Goal: Transaction & Acquisition: Purchase product/service

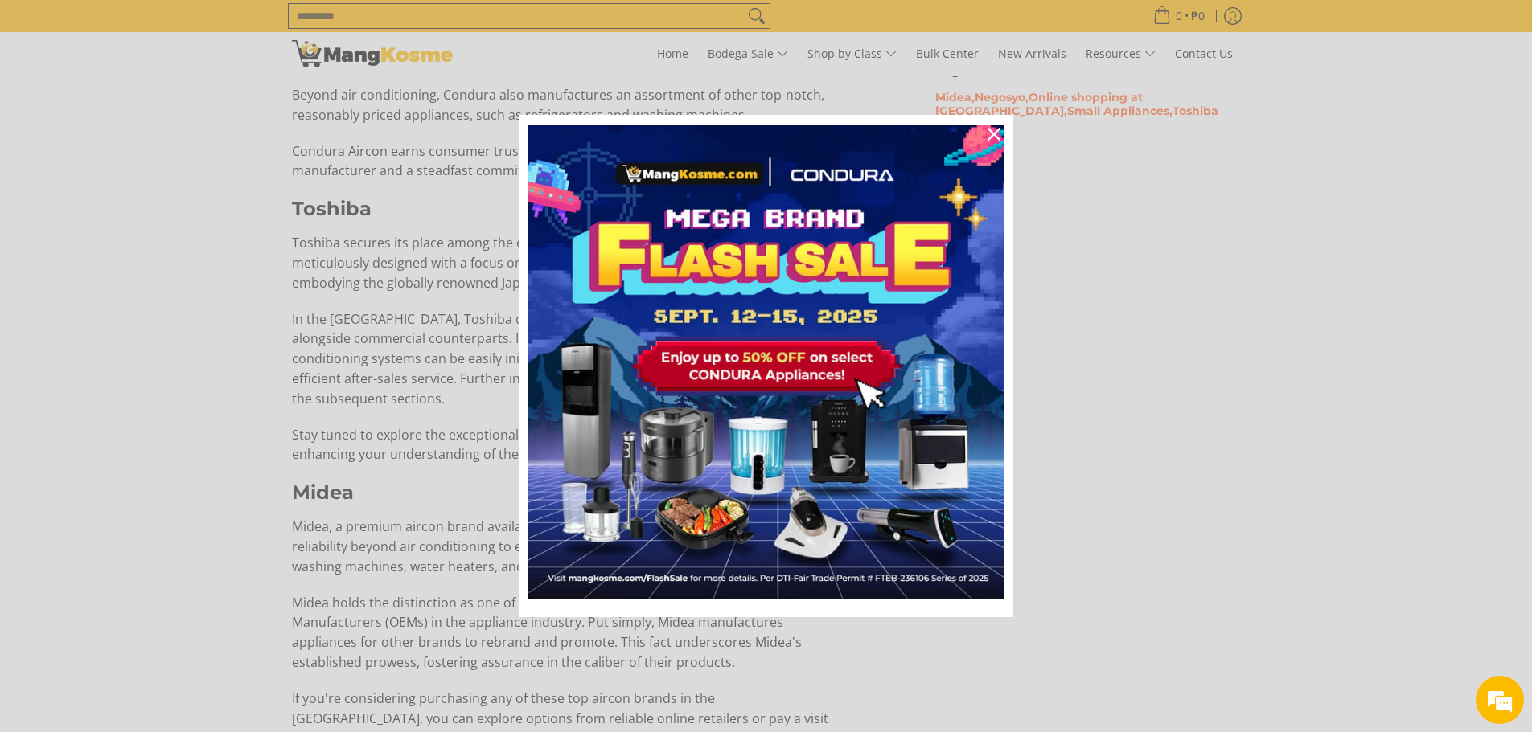
scroll to position [1323, 0]
click at [990, 131] on icon "close icon" at bounding box center [993, 134] width 13 height 13
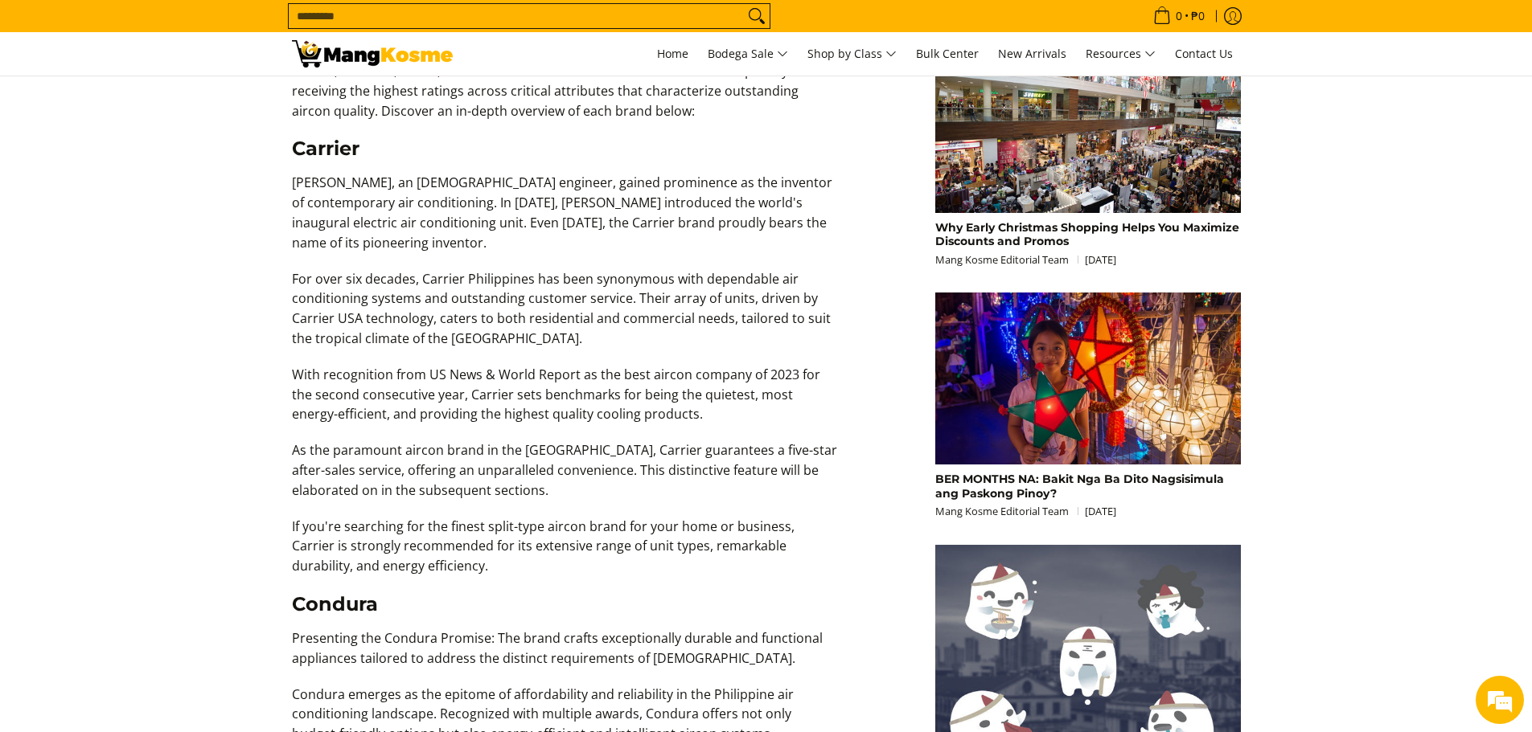
scroll to position [438, 0]
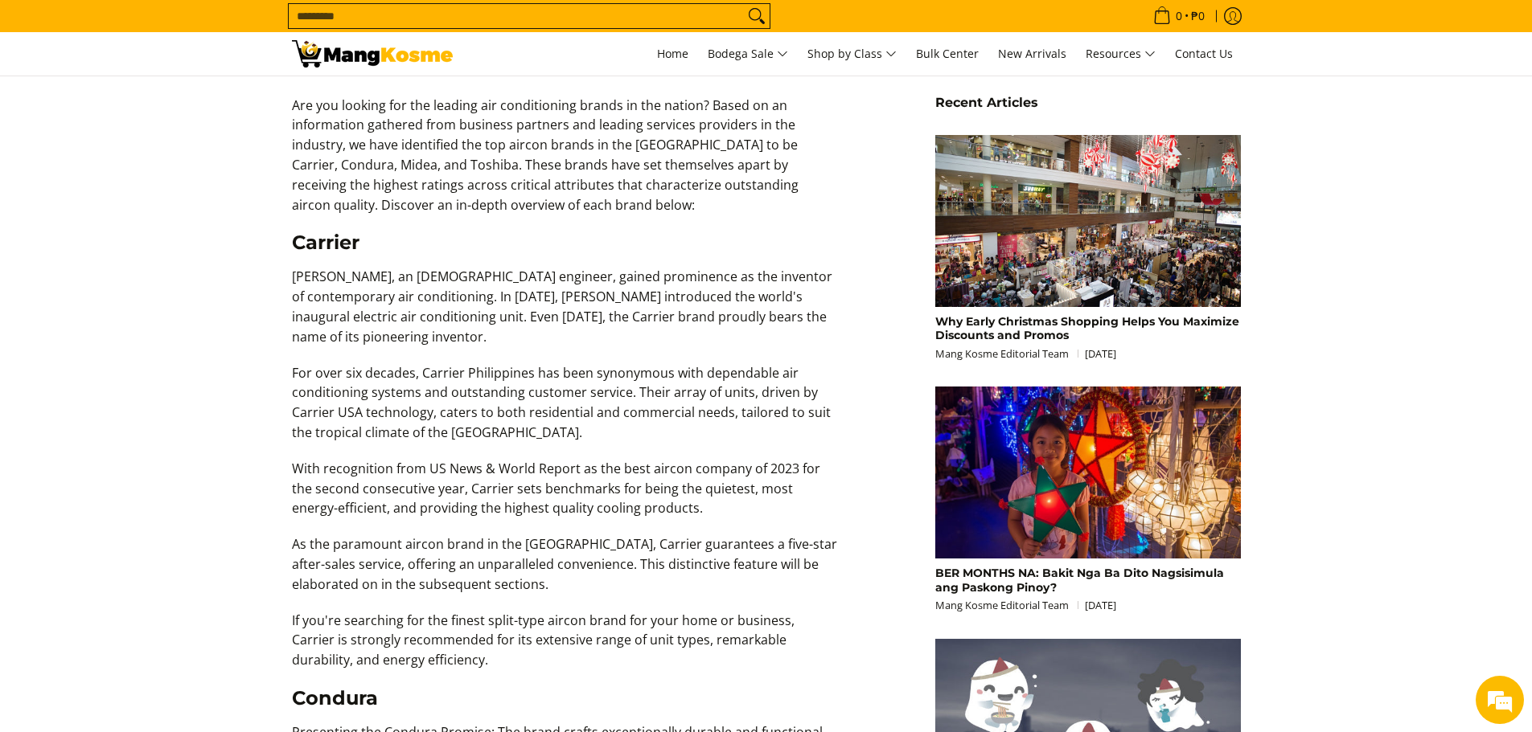
click at [583, 13] on input "Search..." at bounding box center [516, 16] width 455 height 24
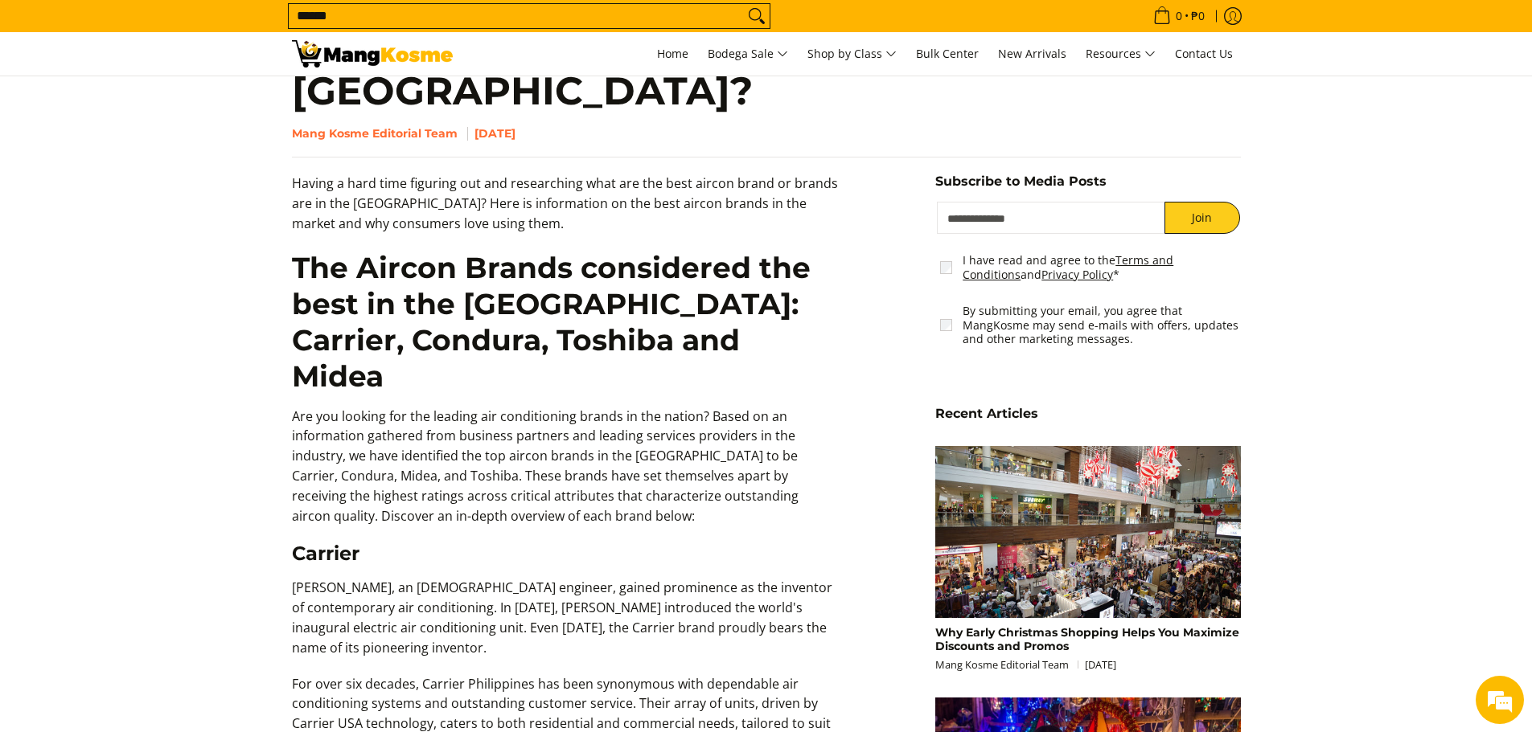
scroll to position [59, 0]
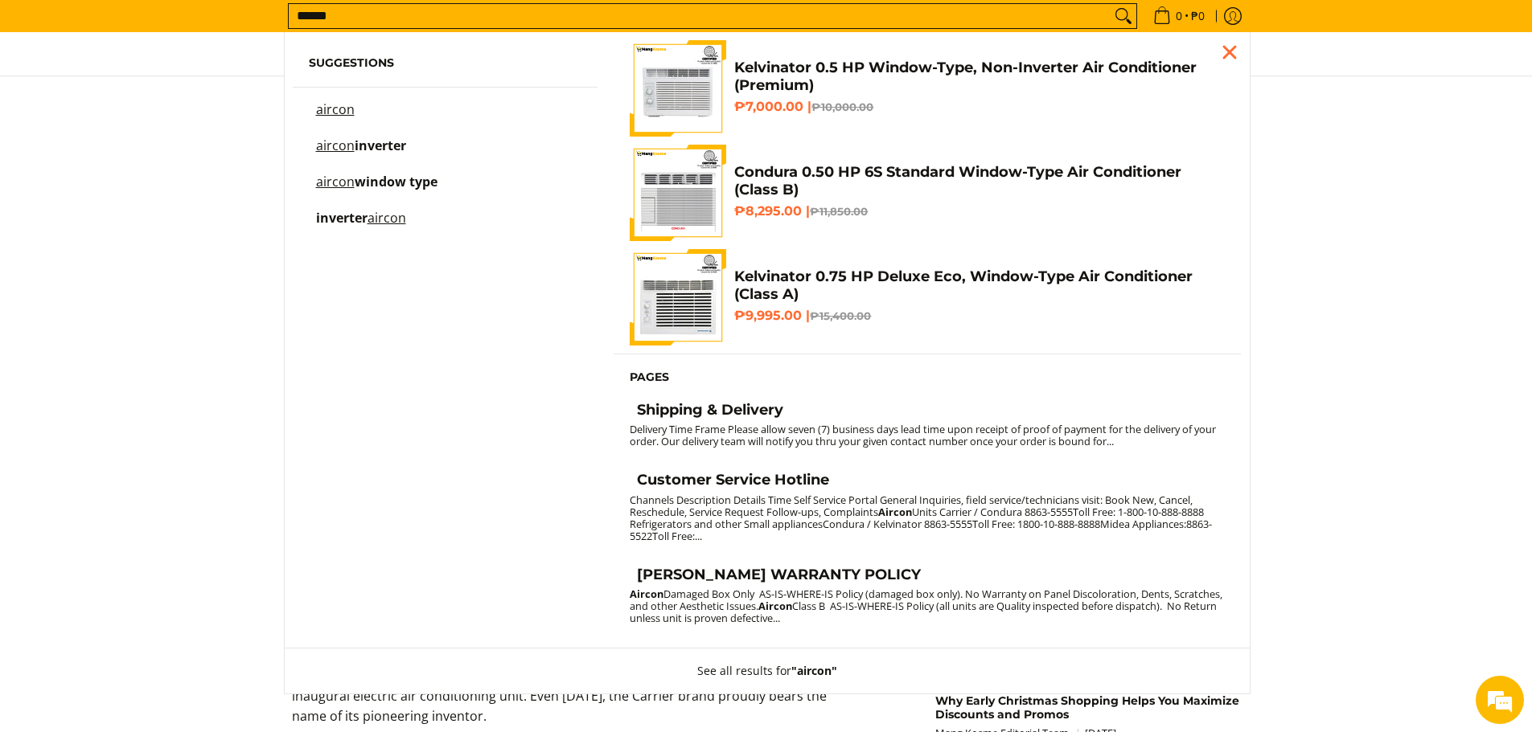
type input "******"
click at [346, 145] on mark "aircon" at bounding box center [335, 146] width 39 height 18
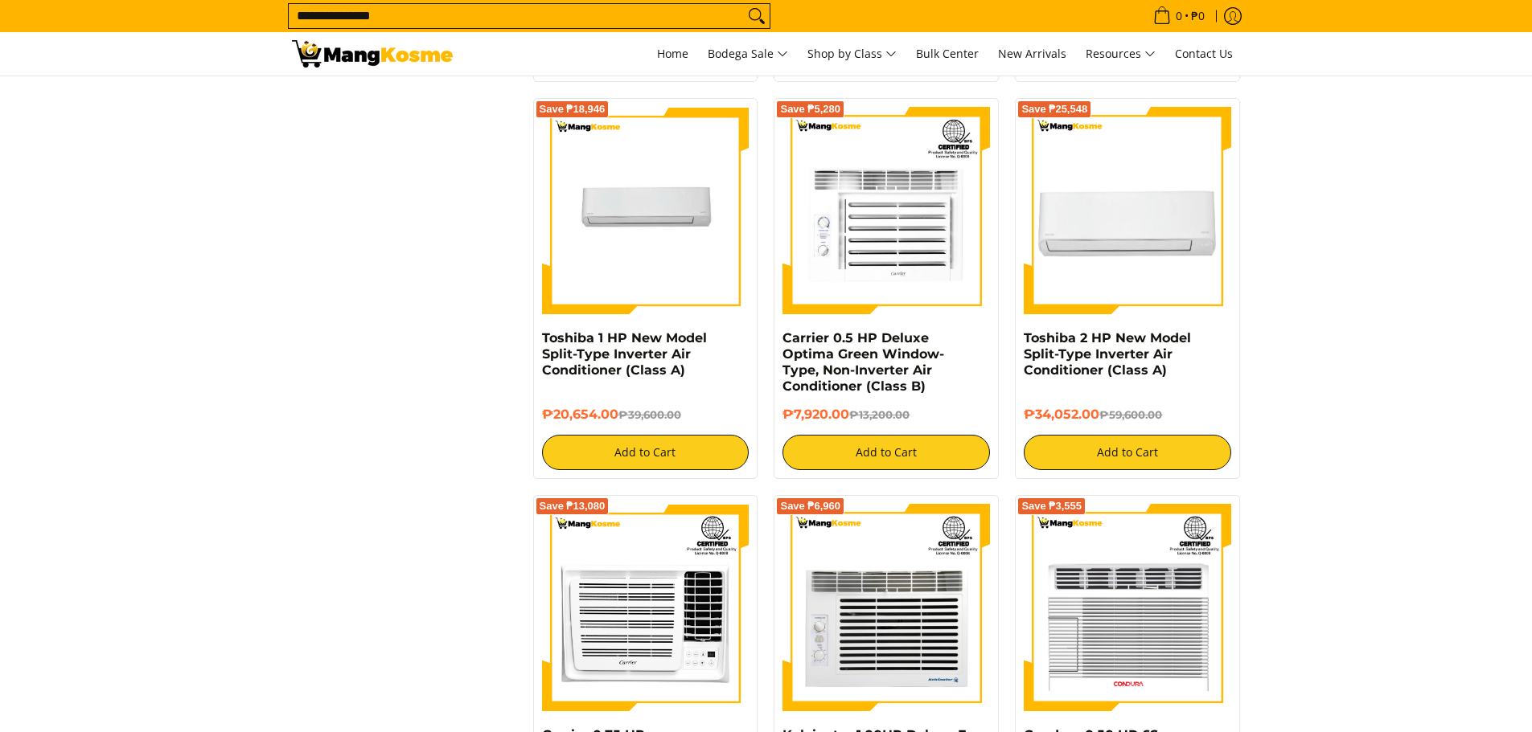
scroll to position [804, 0]
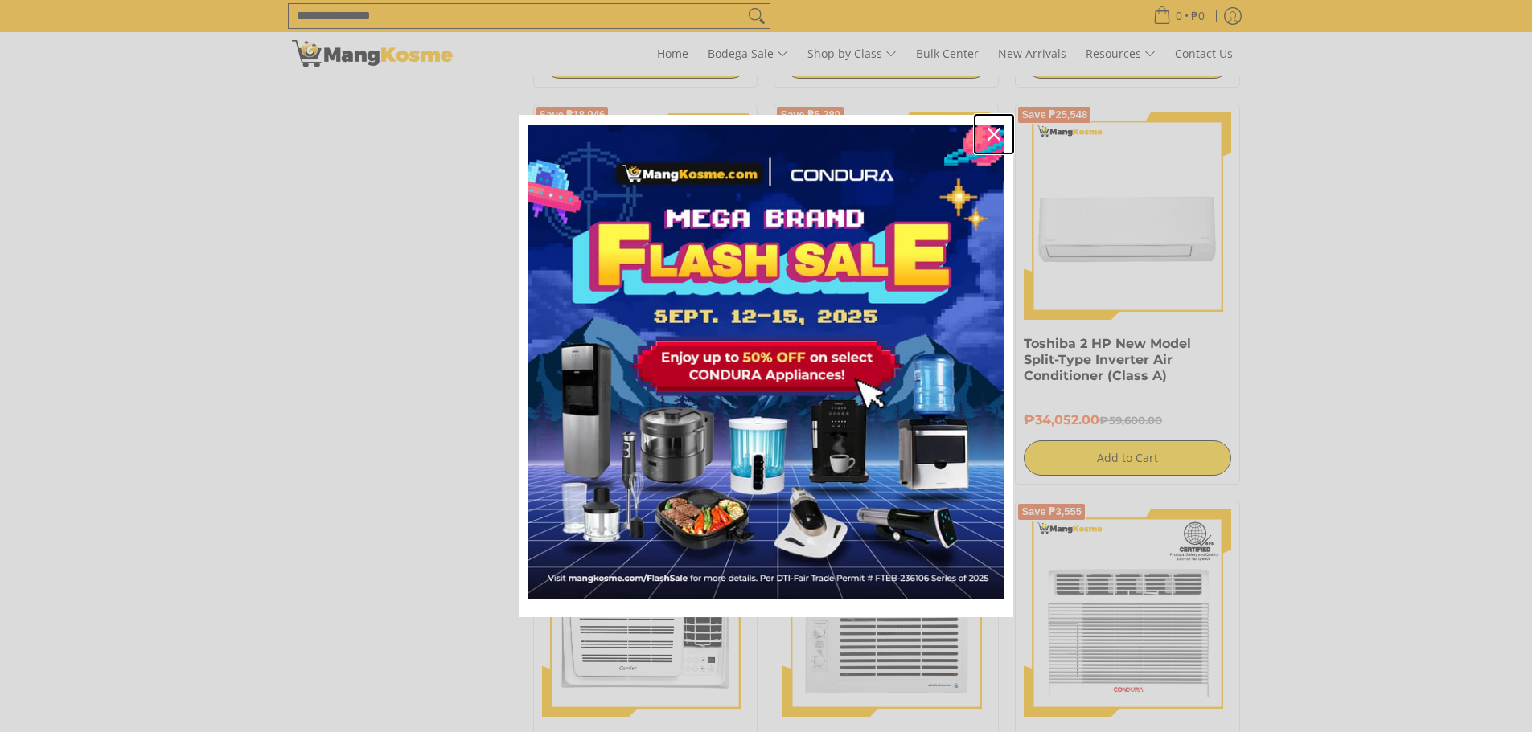
click at [991, 129] on icon "close icon" at bounding box center [993, 134] width 13 height 13
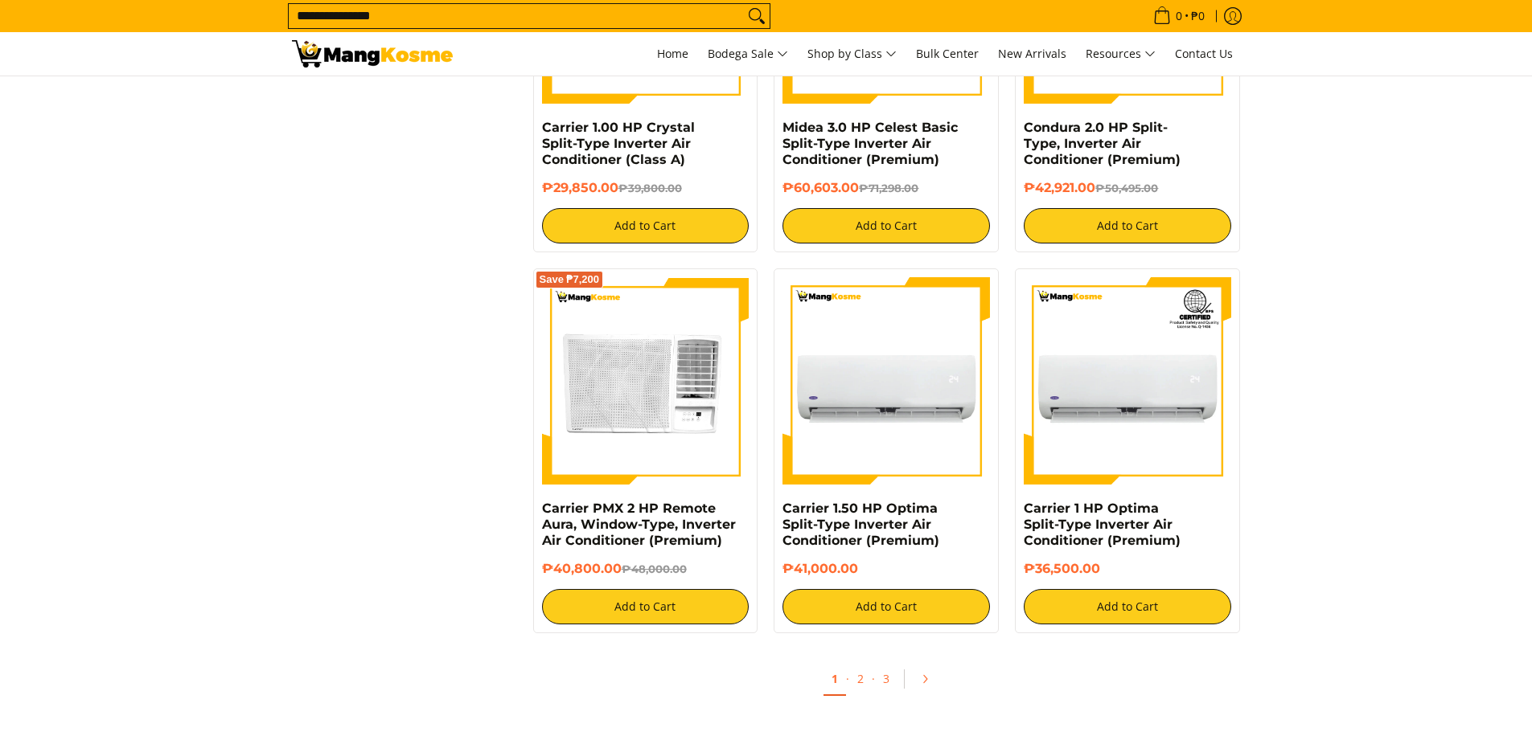
scroll to position [3377, 0]
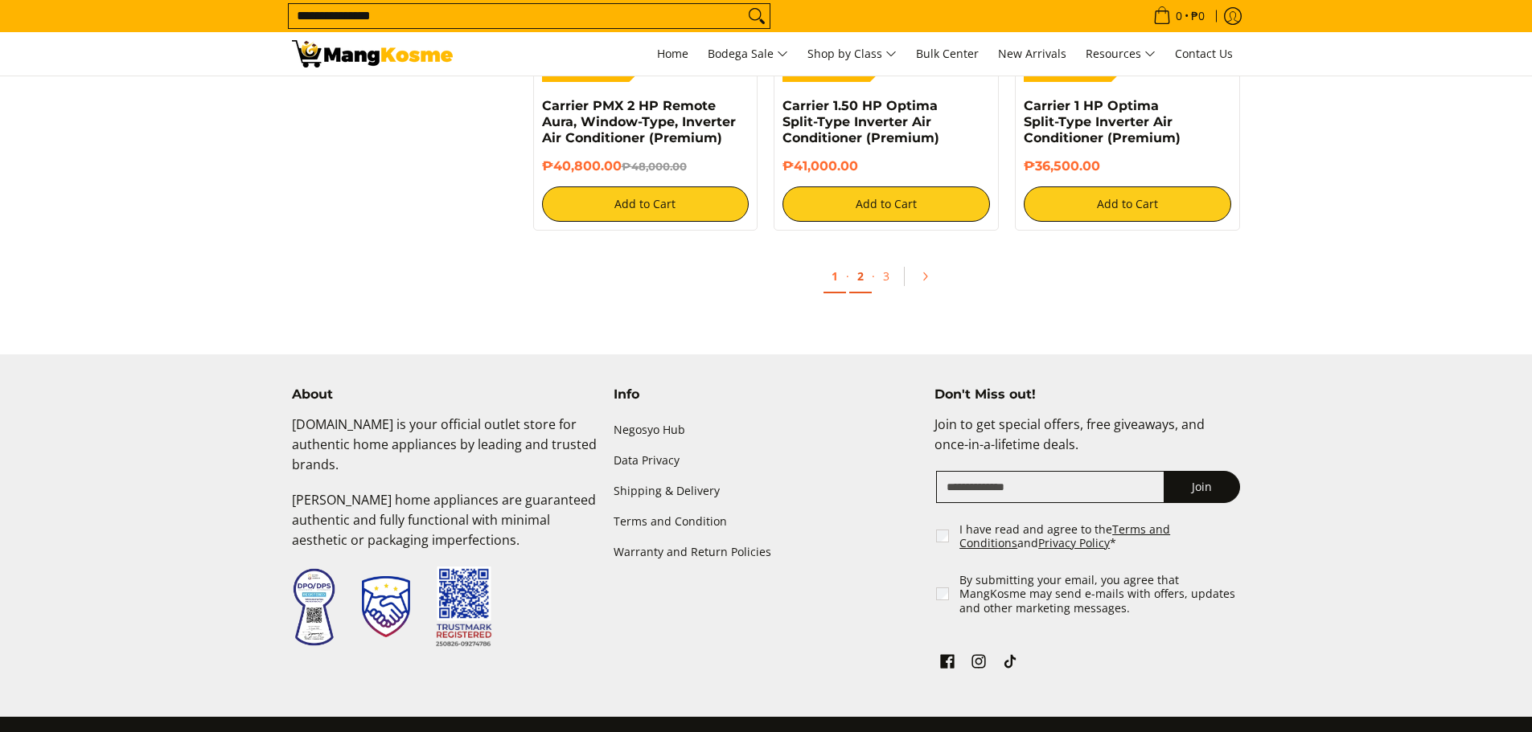
click at [863, 275] on link "2" at bounding box center [860, 277] width 23 height 33
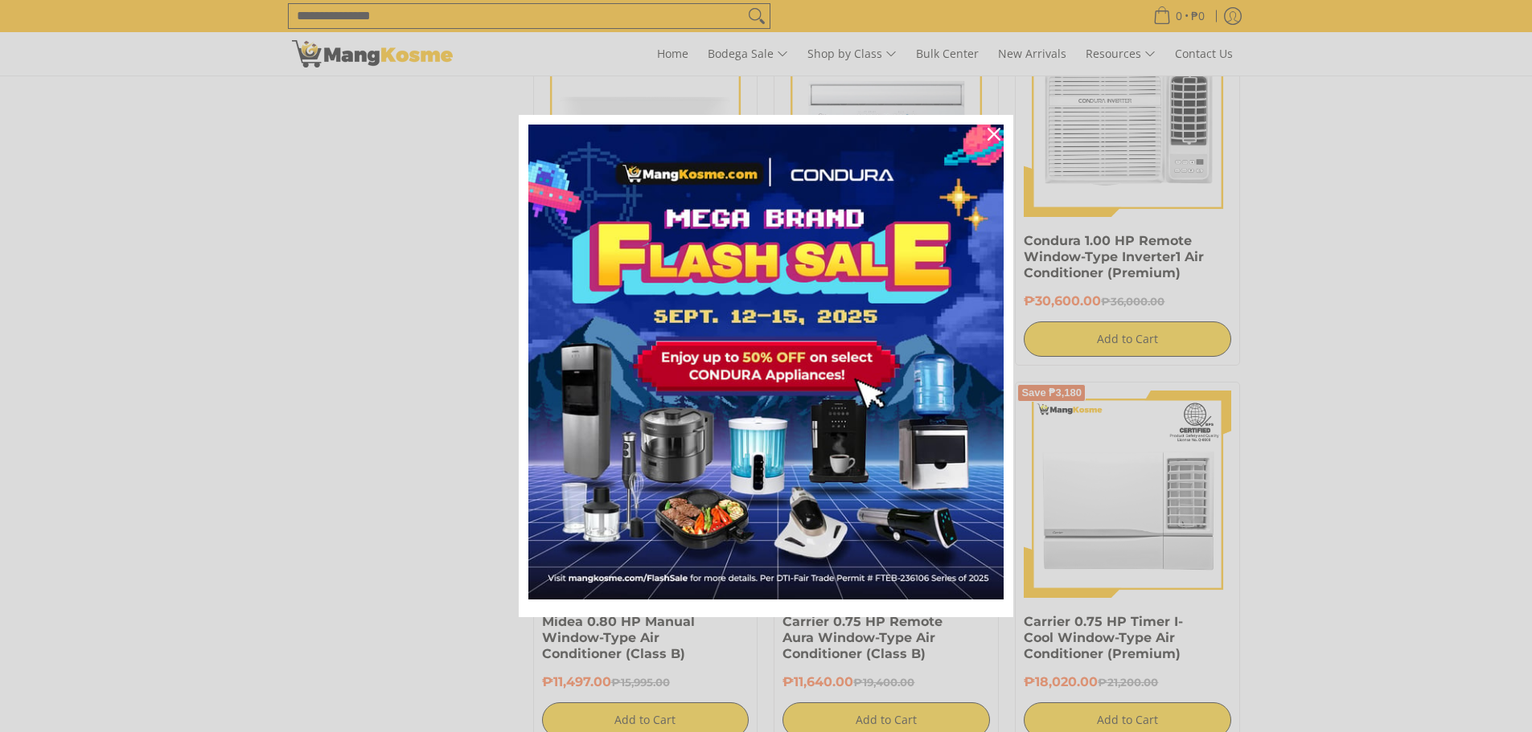
scroll to position [1367, 0]
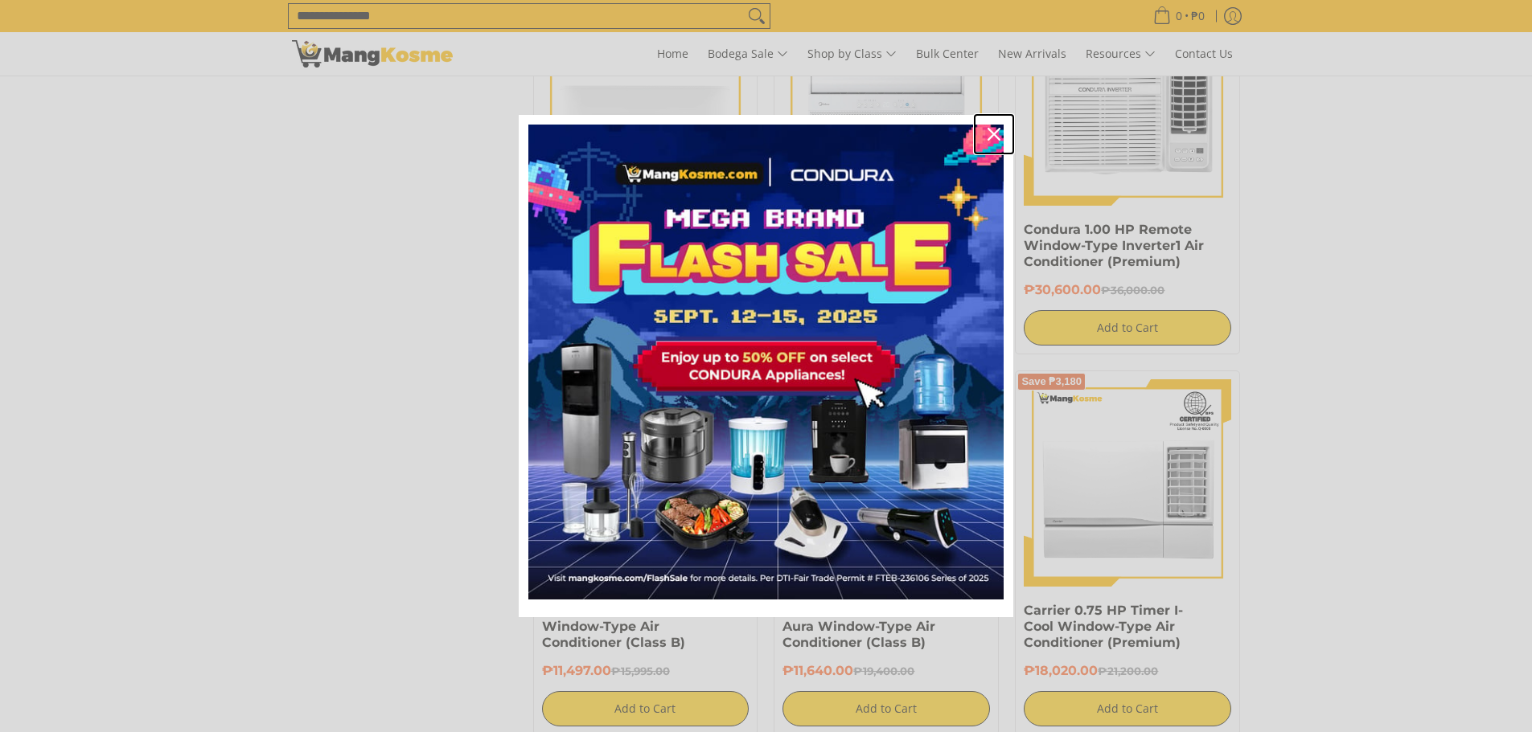
click at [993, 131] on icon "close icon" at bounding box center [993, 134] width 13 height 13
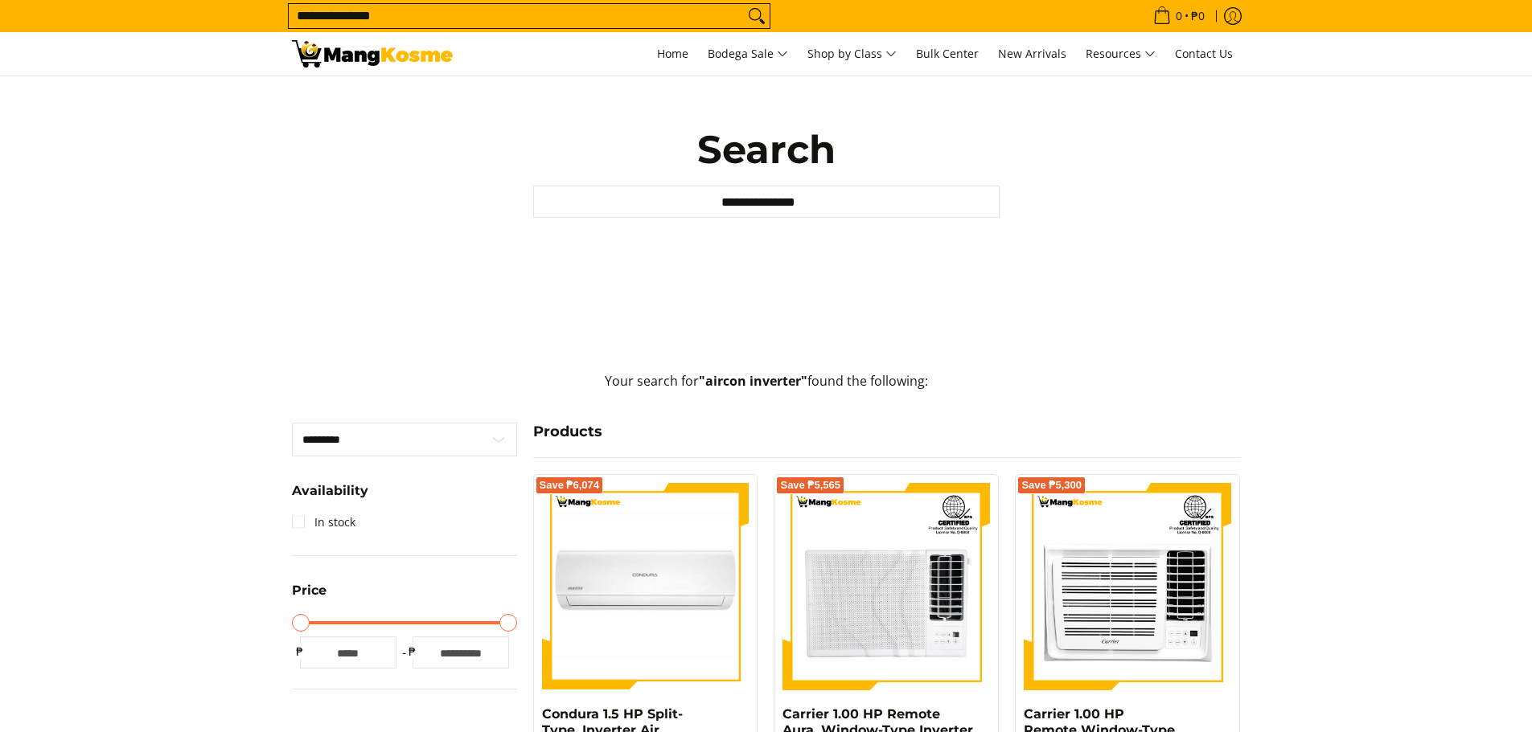
scroll to position [0, 0]
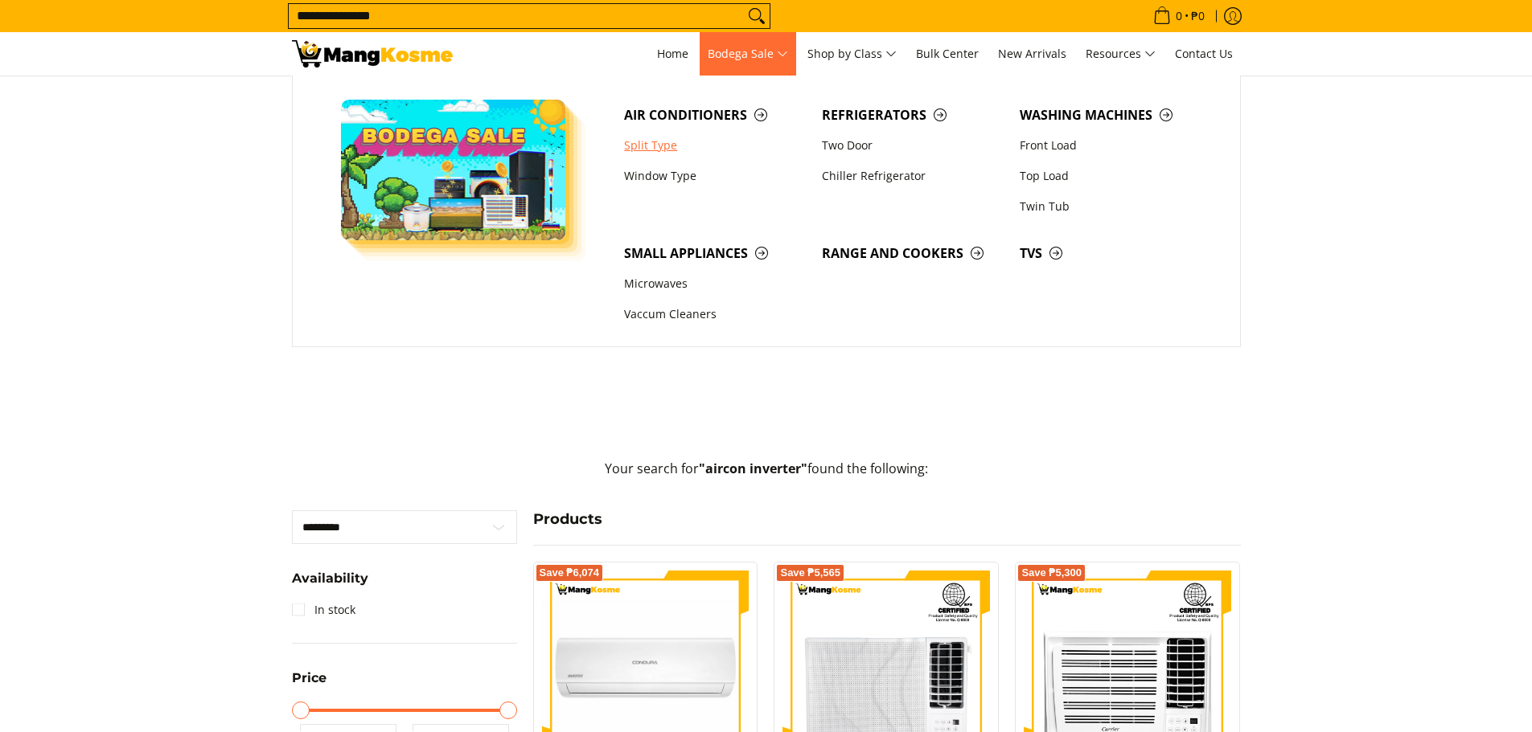
click at [658, 151] on link "Split Type" at bounding box center [715, 145] width 198 height 31
